Goal: Navigation & Orientation: Find specific page/section

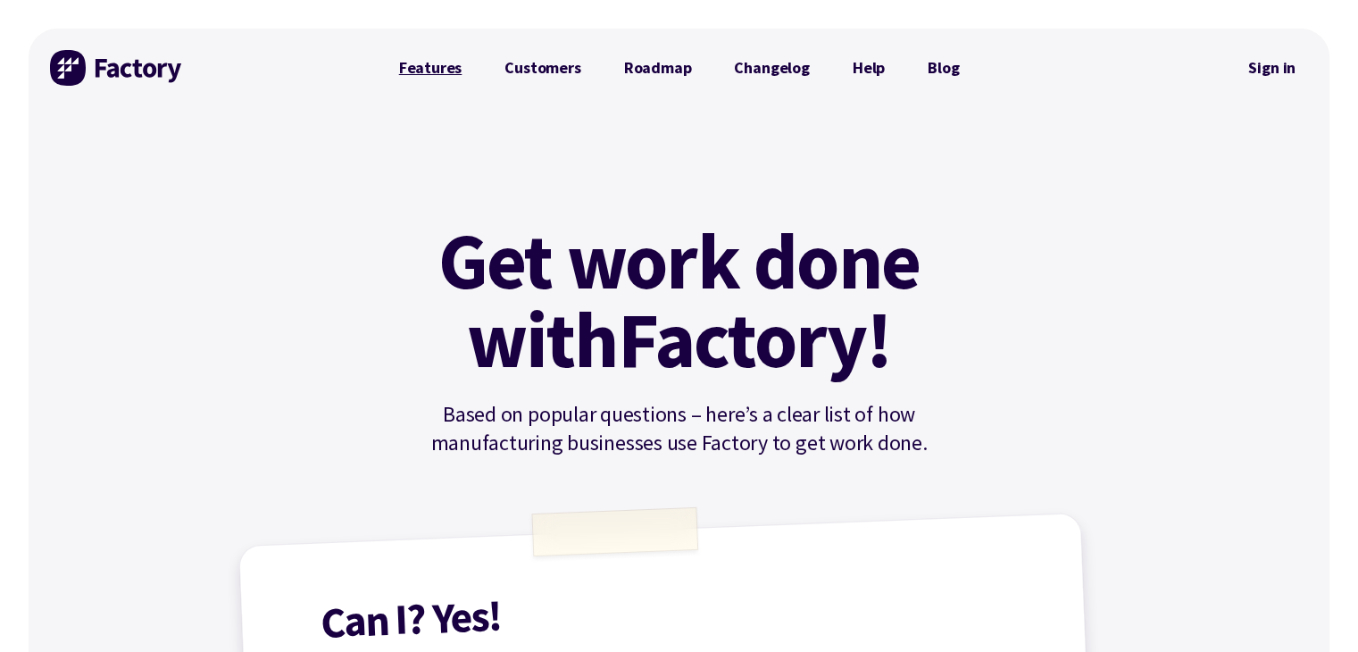
click at [453, 72] on link "Features" at bounding box center [431, 68] width 106 height 36
click at [667, 72] on link "Roadmap" at bounding box center [658, 68] width 111 height 36
click at [868, 62] on link "Help" at bounding box center [868, 68] width 75 height 36
